Goal: Task Accomplishment & Management: Complete application form

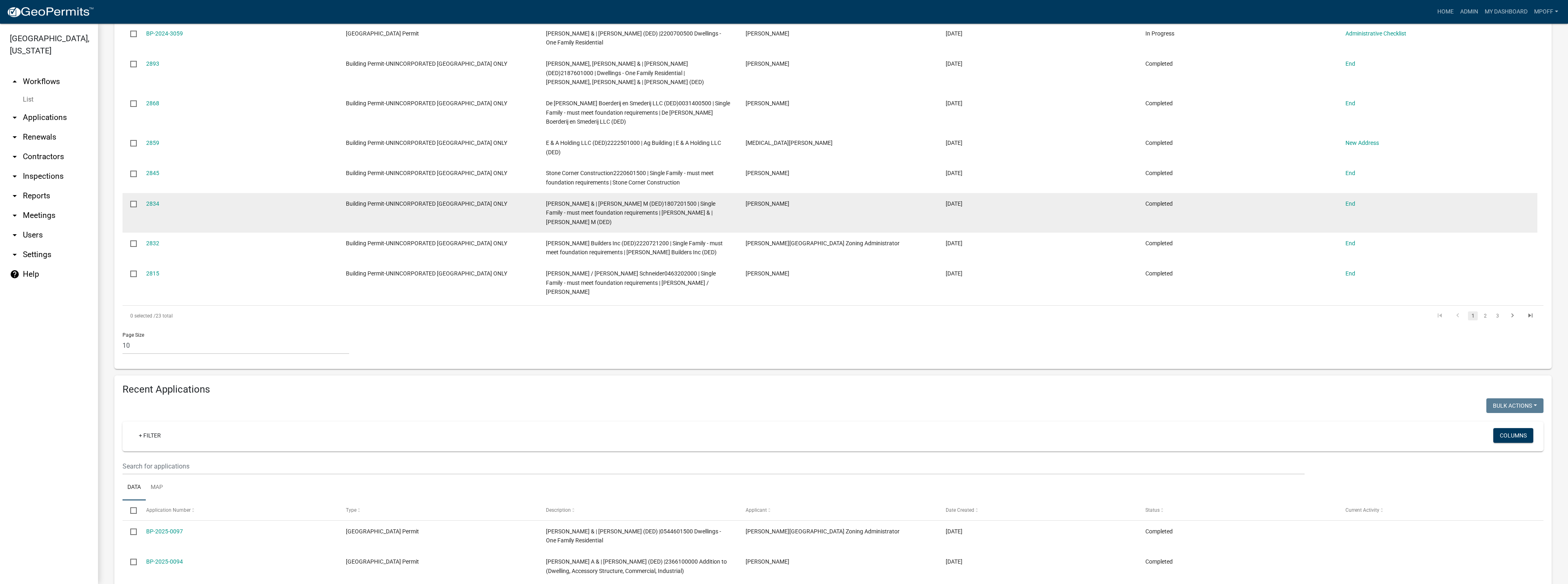
scroll to position [531, 0]
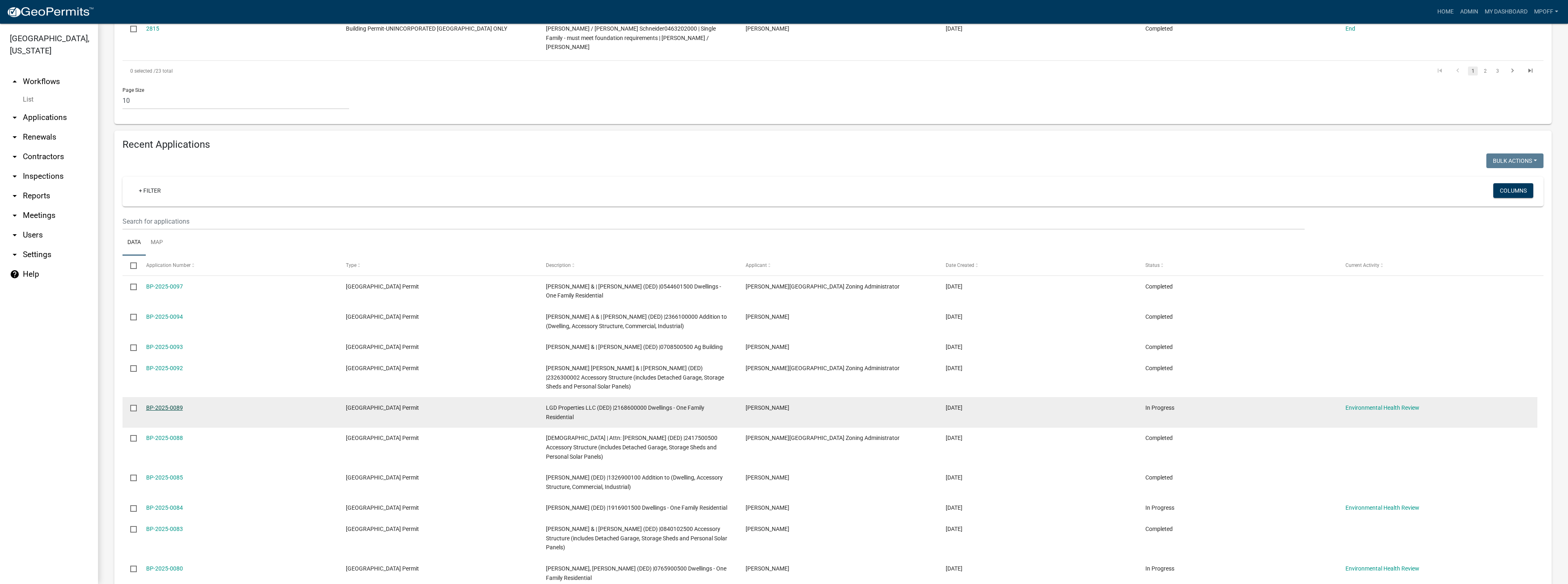
click at [166, 405] on link "BP-2025-0089" at bounding box center [165, 408] width 37 height 7
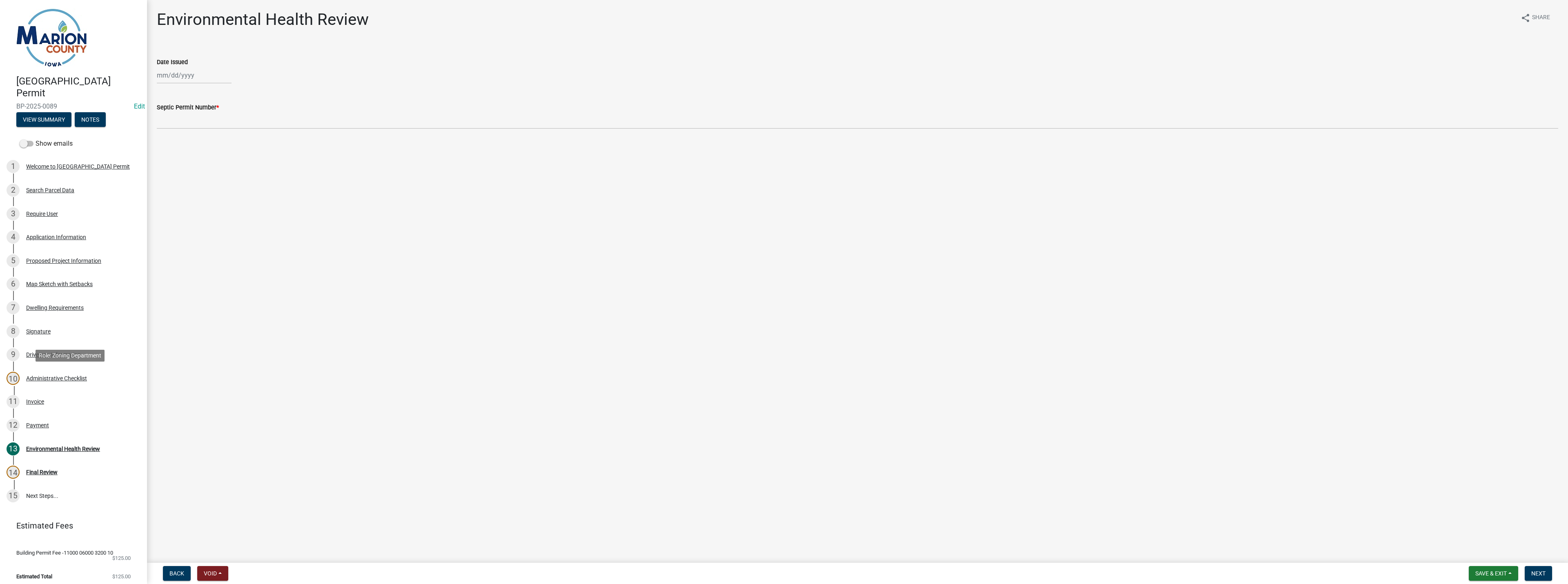
click at [70, 380] on div "Administrative Checklist" at bounding box center [56, 378] width 61 height 5
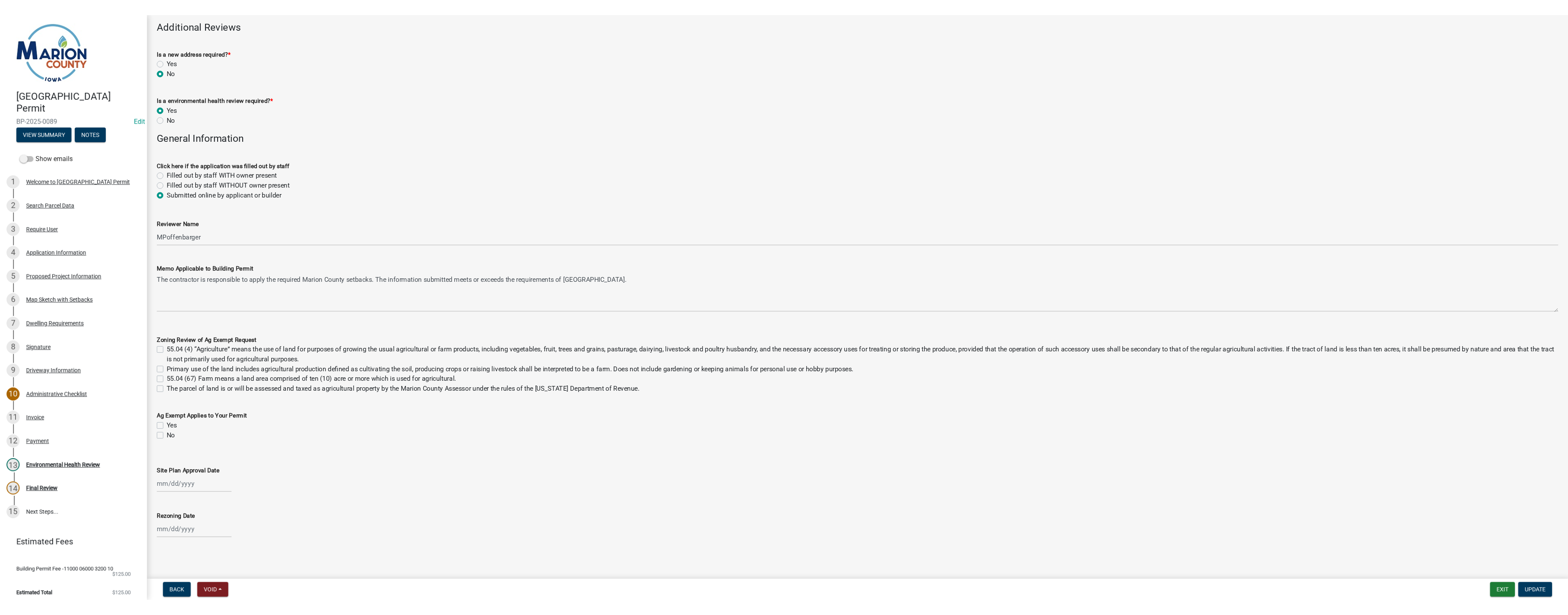
scroll to position [433, 0]
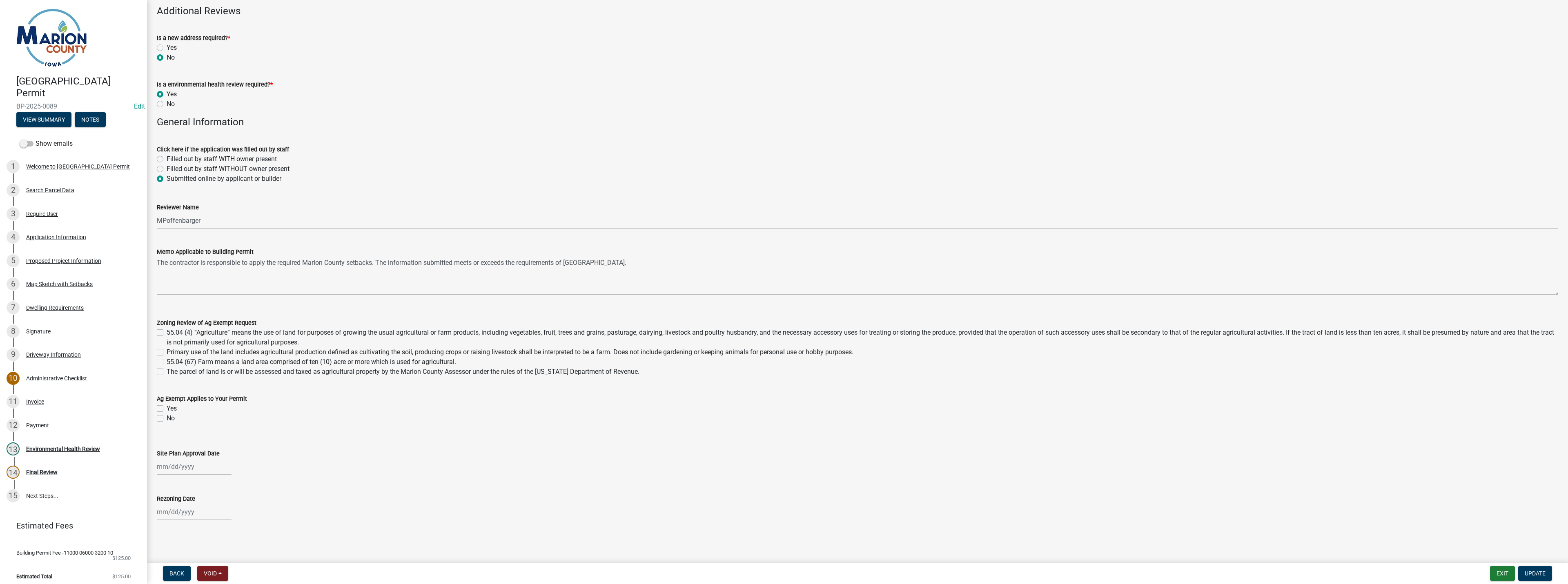
click at [624, 372] on label "The parcel of land is or will be assessed and taxed as agricultural property by…" at bounding box center [403, 372] width 473 height 10
click at [172, 372] on input "The parcel of land is or will be assessed and taxed as agricultural property by…" at bounding box center [169, 370] width 5 height 5
checkbox input "true"
checkbox input "false"
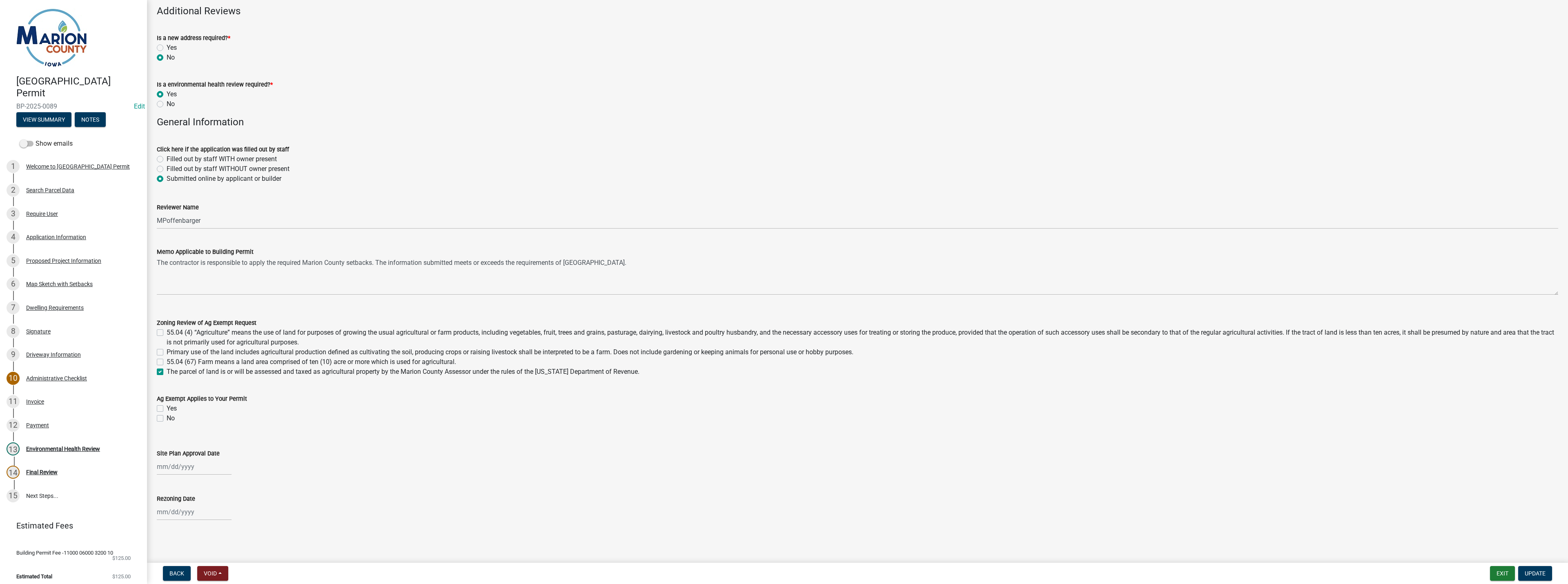
checkbox input "false"
click at [156, 371] on div "Zoning Review of Ag Exempt Request 55.04 (4) “Agriculture” means the use of lan…" at bounding box center [857, 342] width 1413 height 69
click at [166, 374] on label "The parcel of land is or will be assessed and taxed as agricultural property by…" at bounding box center [403, 372] width 473 height 10
click at [166, 372] on input "The parcel of land is or will be assessed and taxed as agricultural property by…" at bounding box center [169, 370] width 5 height 5
checkbox input "false"
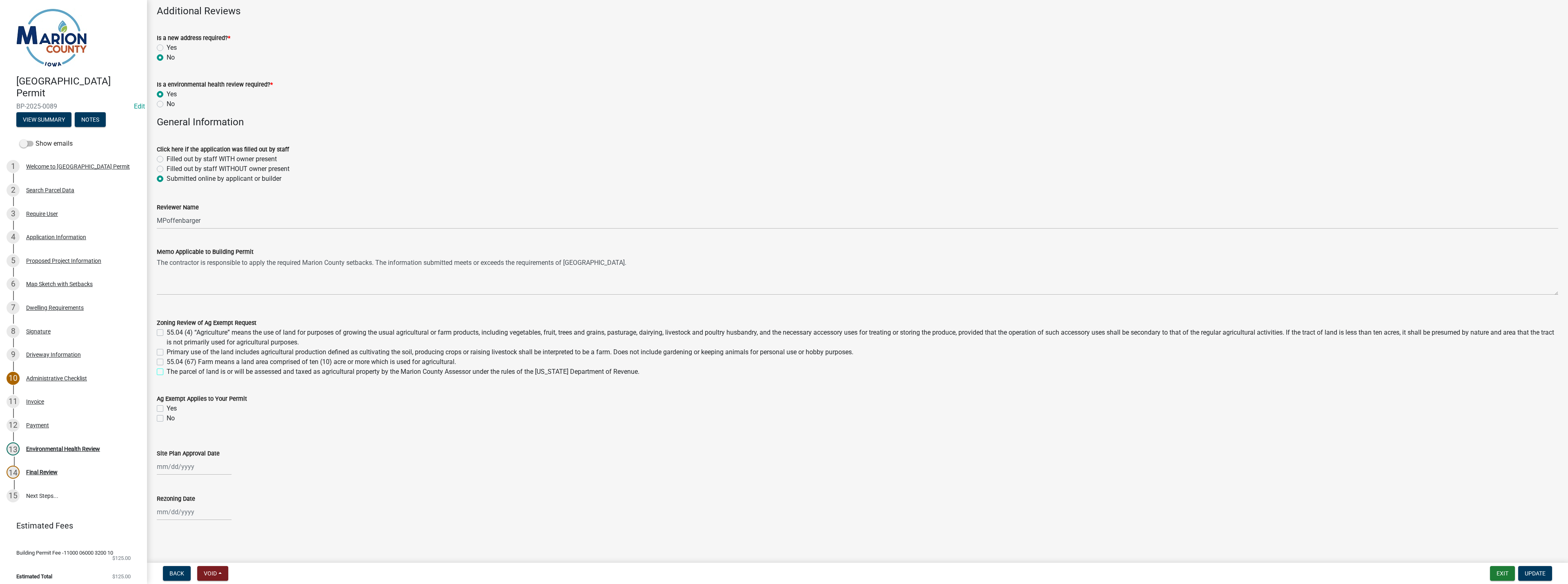
checkbox input "false"
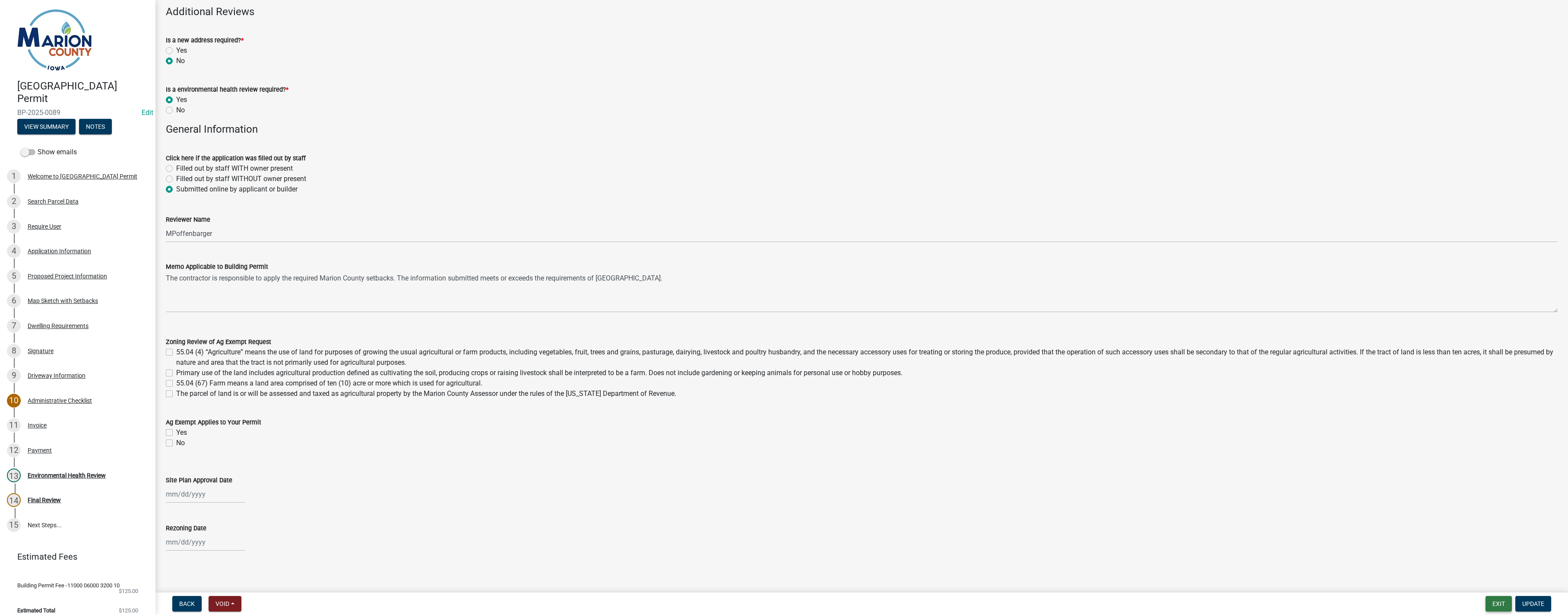
click at [1500, 607] on button "Exit" at bounding box center [1498, 603] width 27 height 16
